Goal: Find specific page/section: Find specific page/section

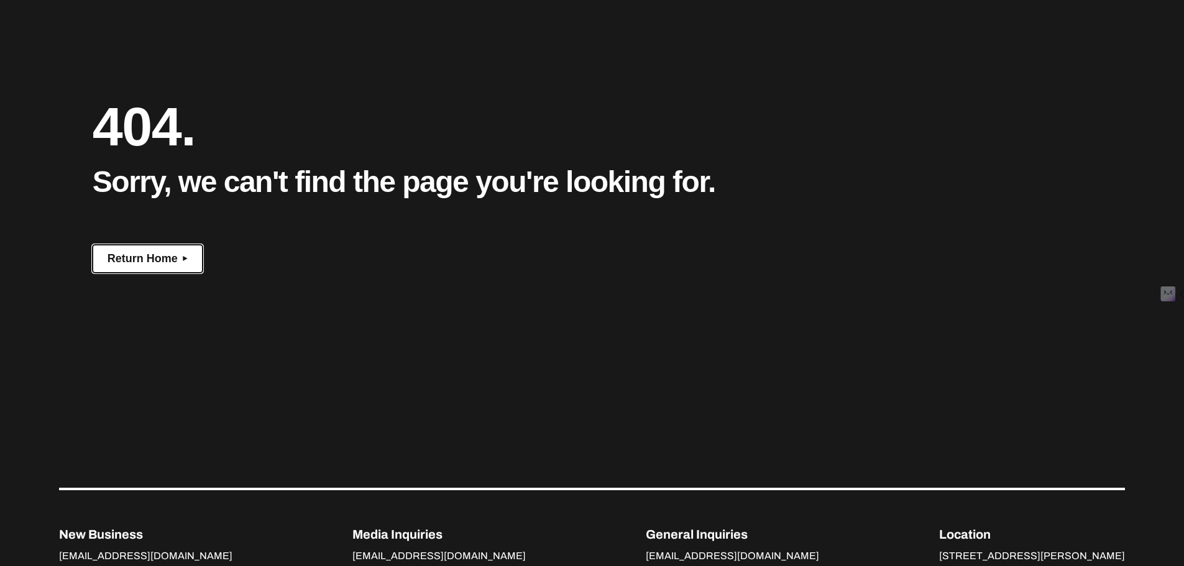
click at [162, 252] on span "Return Home" at bounding box center [143, 258] width 70 height 13
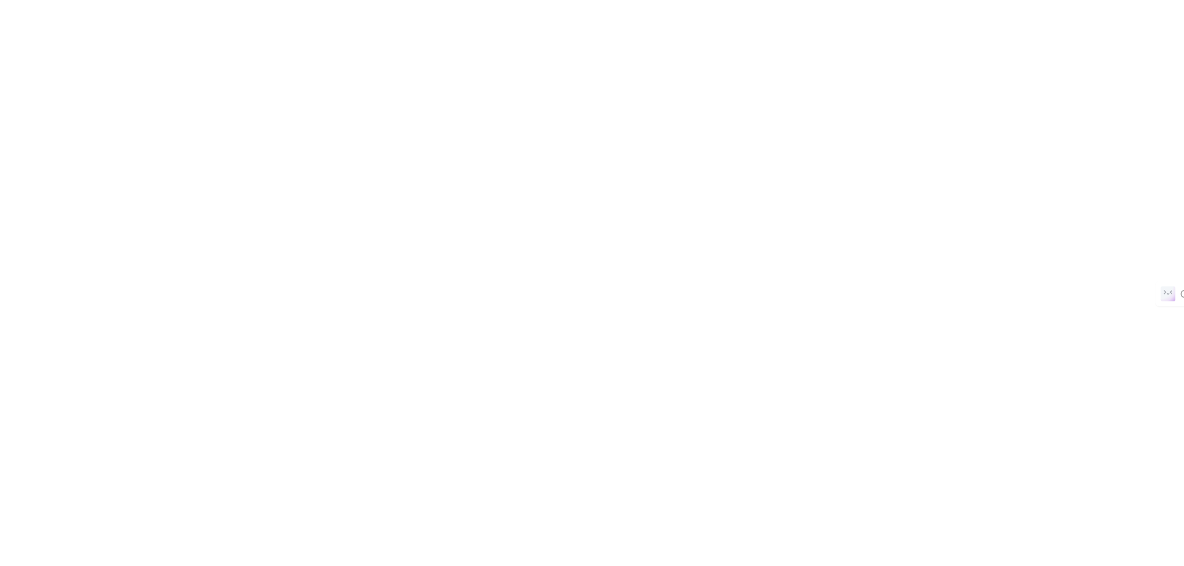
scroll to position [53, 0]
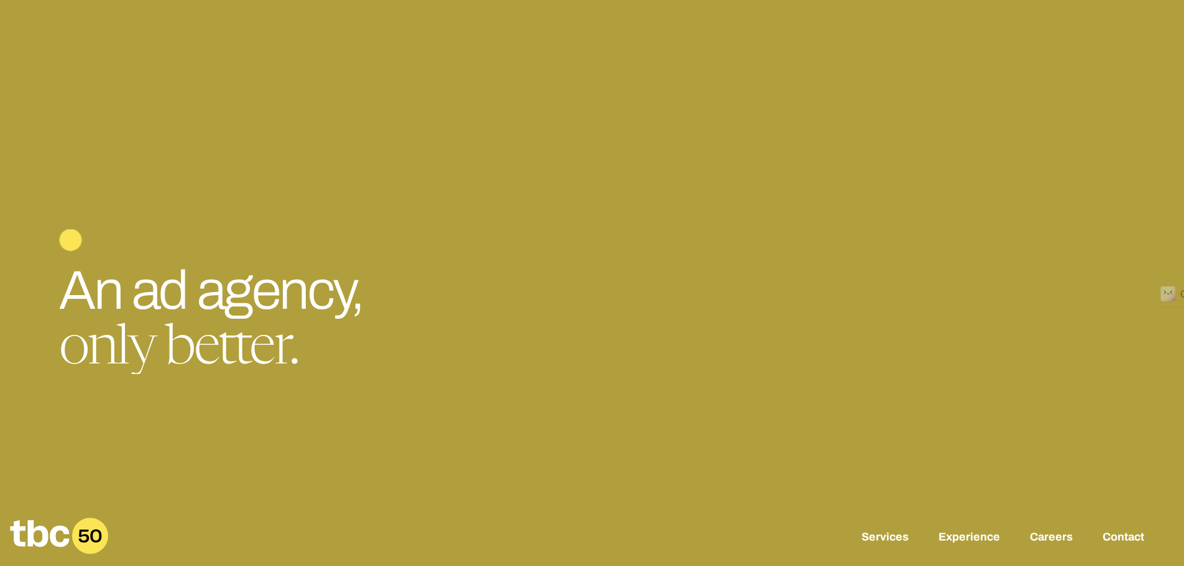
click at [1059, 531] on link "Careers" at bounding box center [1051, 538] width 43 height 15
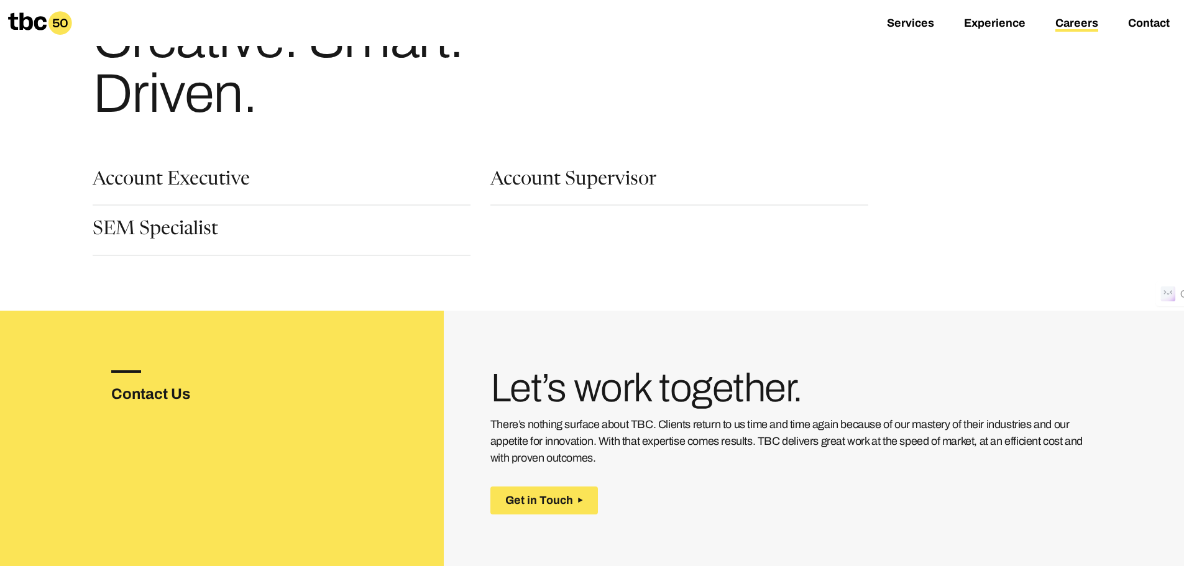
scroll to position [124, 0]
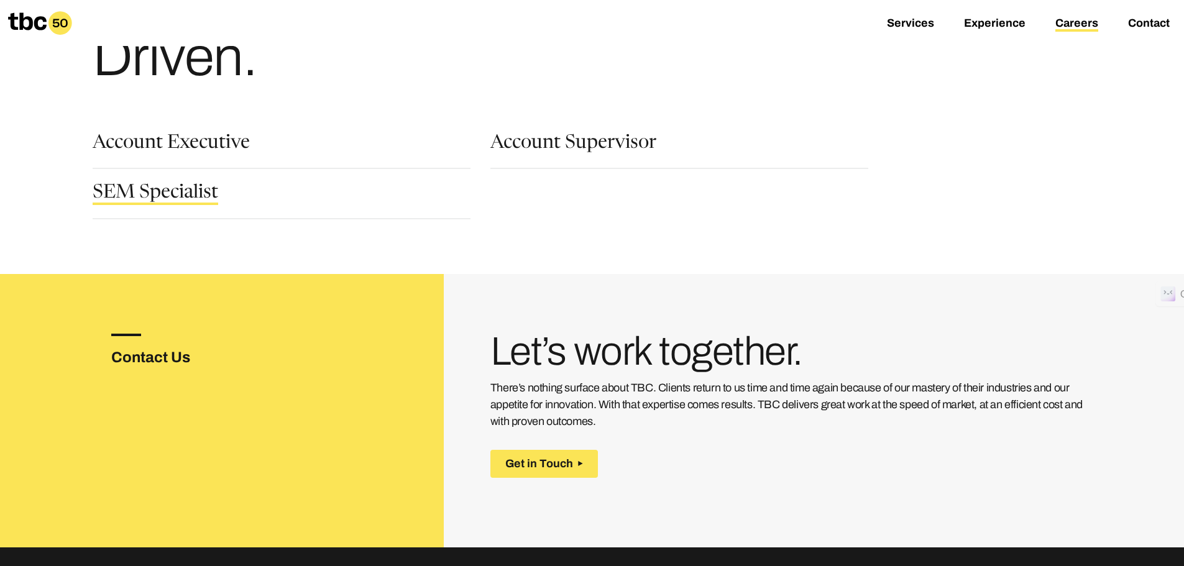
click at [117, 201] on link "SEM Specialist" at bounding box center [156, 194] width 126 height 21
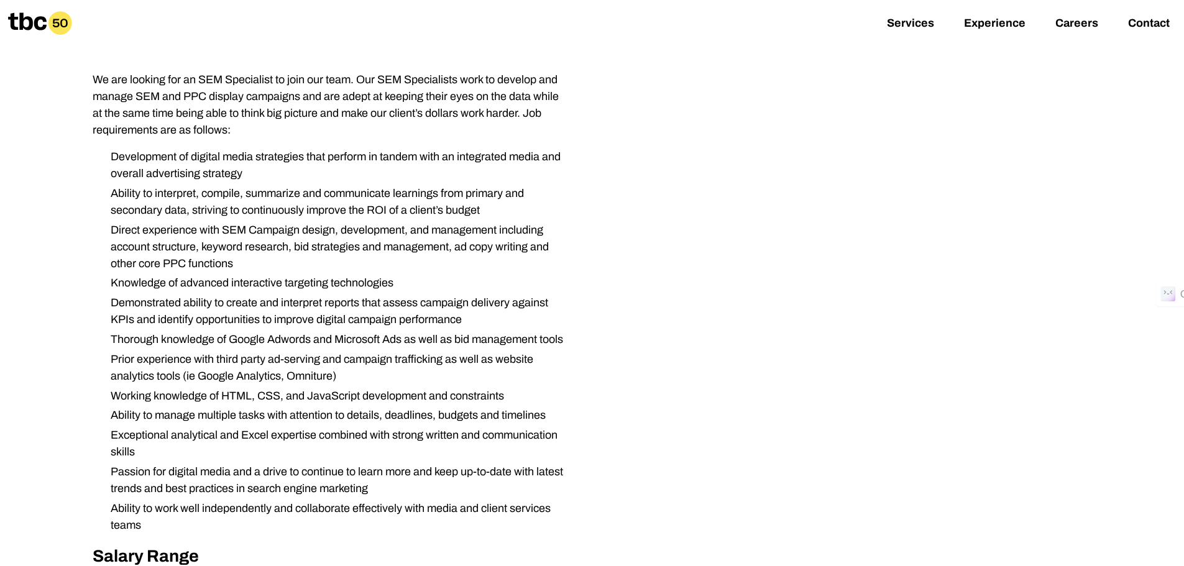
scroll to position [186, 0]
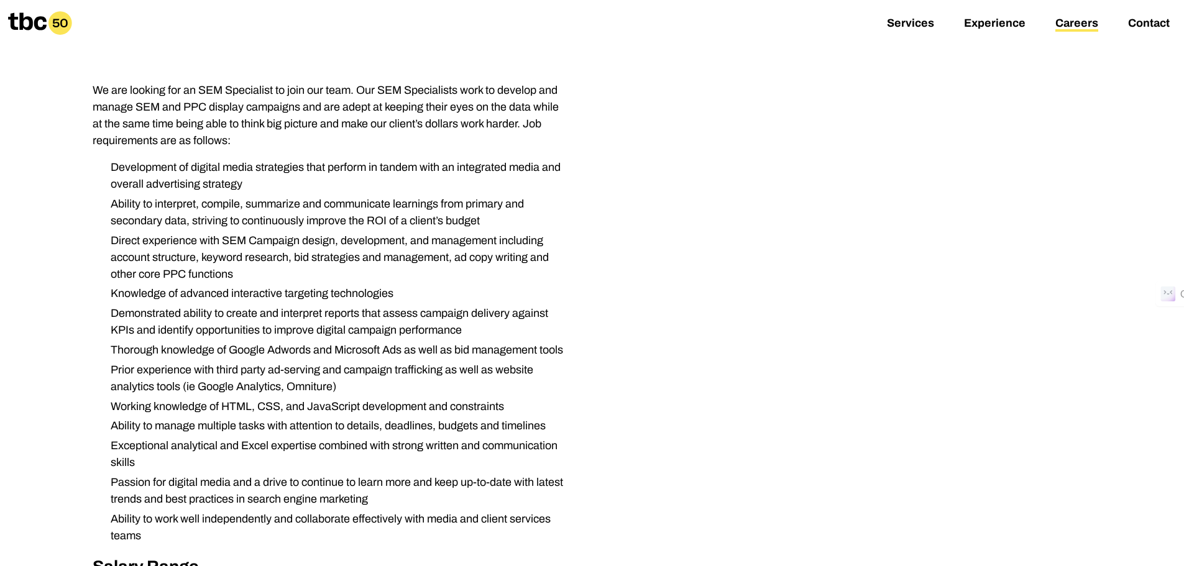
click at [1075, 28] on link "Careers" at bounding box center [1076, 24] width 43 height 15
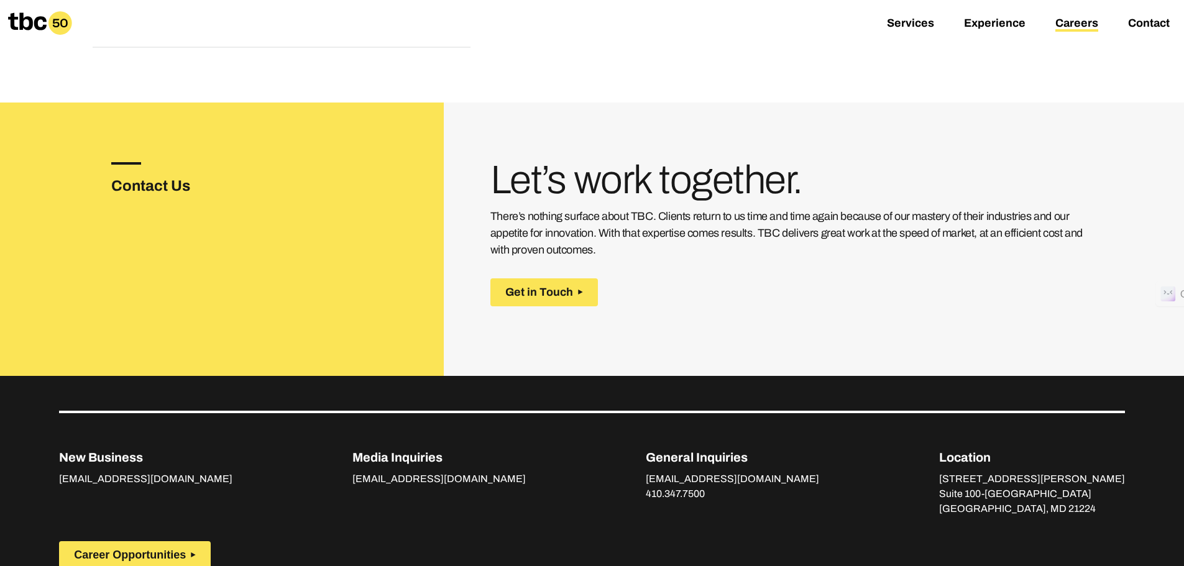
scroll to position [311, 0]
